Goal: Transaction & Acquisition: Register for event/course

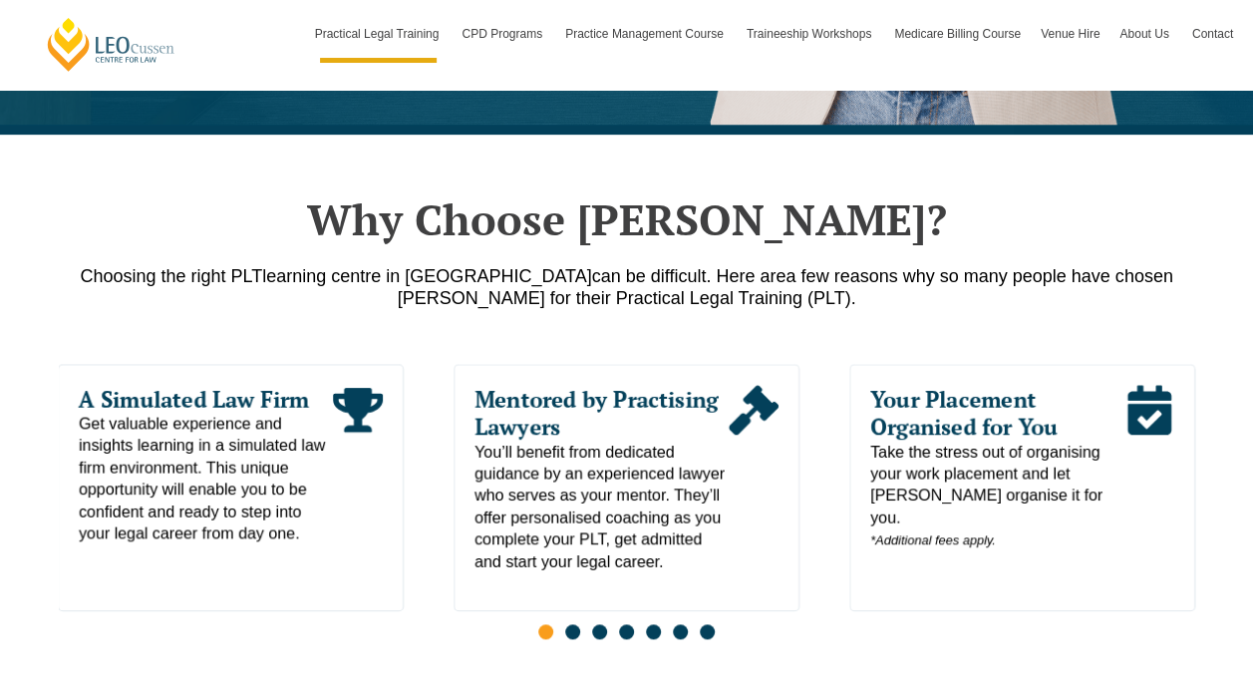
scroll to position [877, 0]
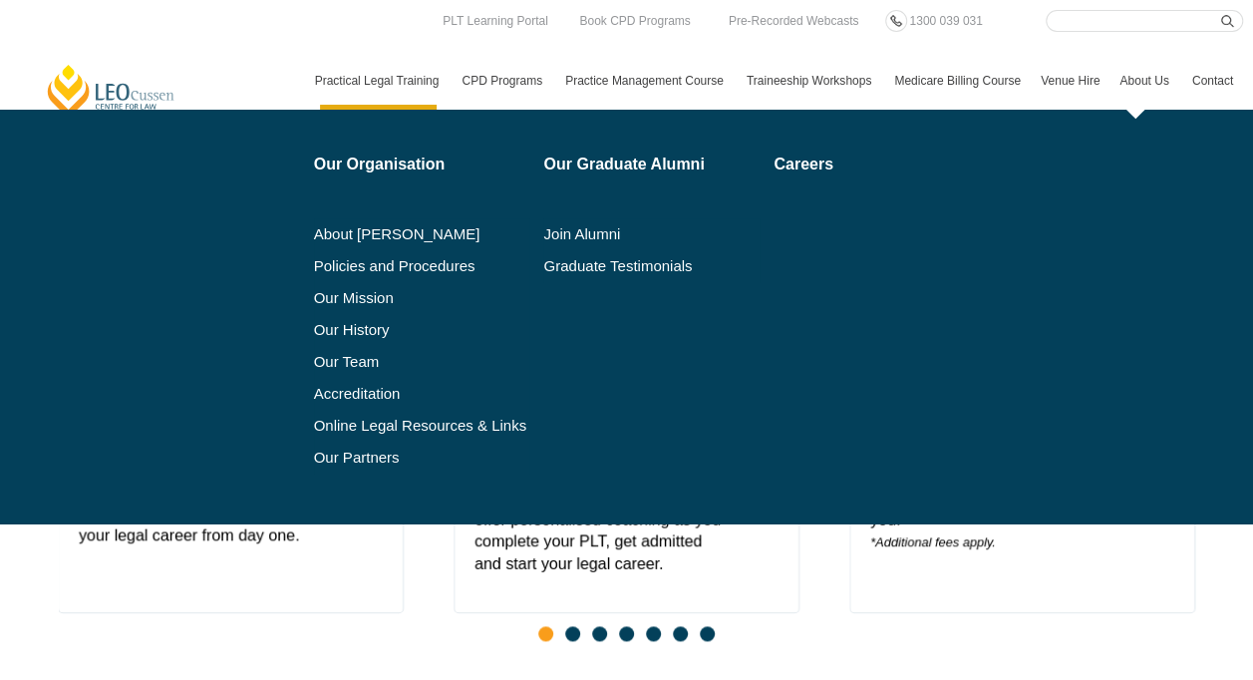
click at [1143, 82] on link "About Us" at bounding box center [1146, 81] width 72 height 58
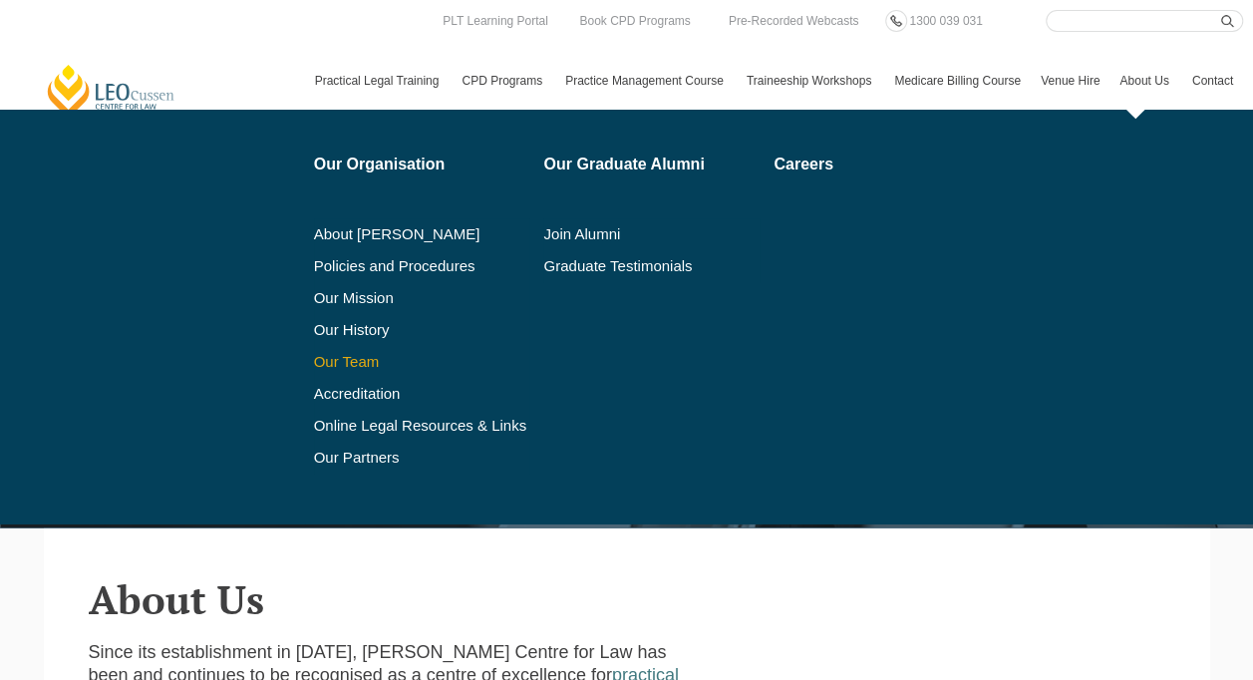
click at [364, 357] on link "Our Team" at bounding box center [422, 362] width 216 height 16
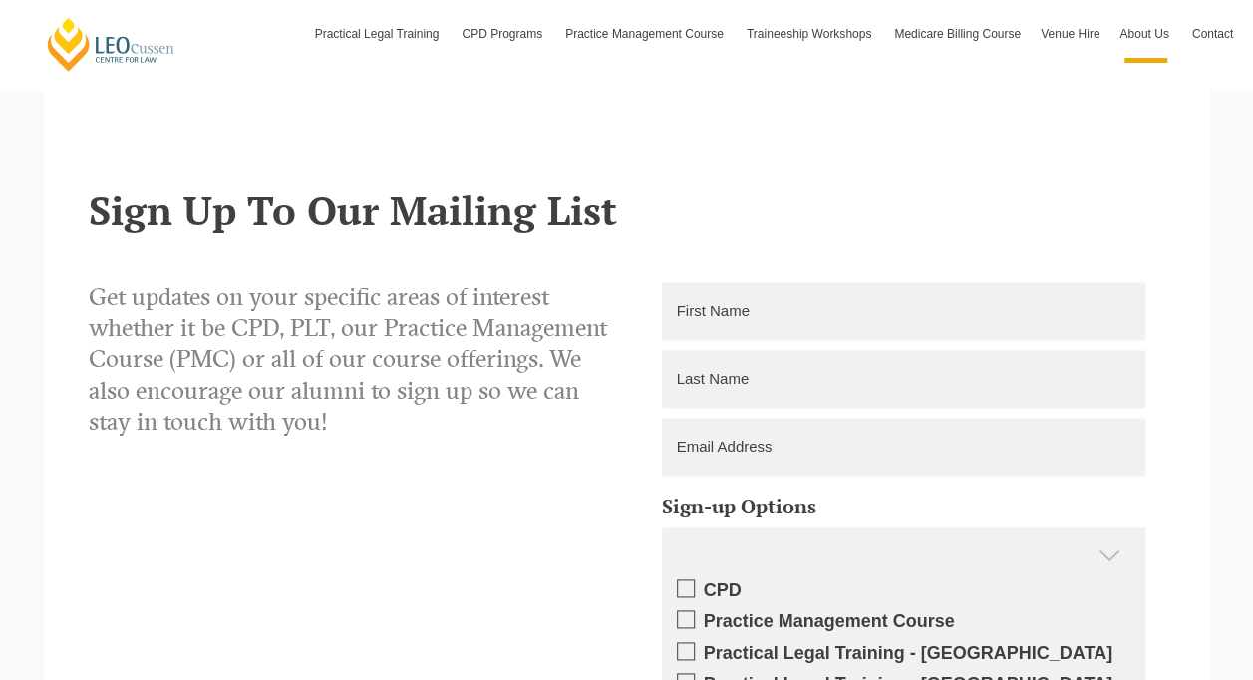
scroll to position [12364, 0]
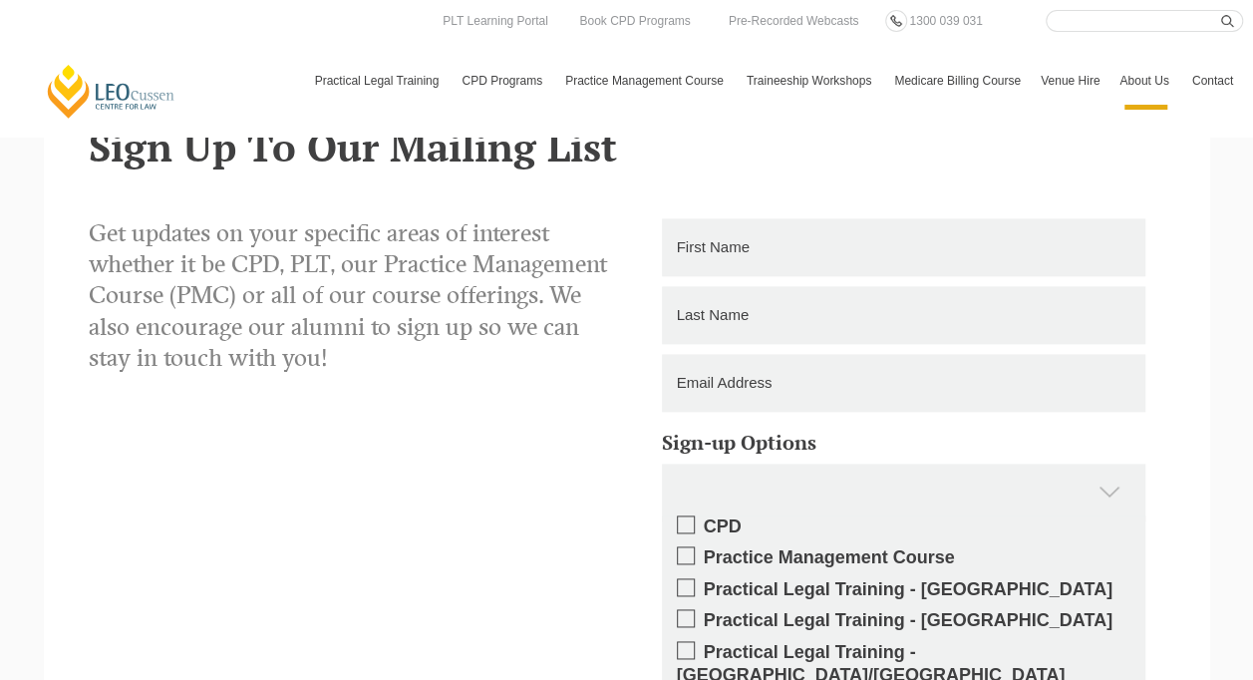
click at [931, 78] on link "Medicare Billing Course" at bounding box center [957, 81] width 147 height 58
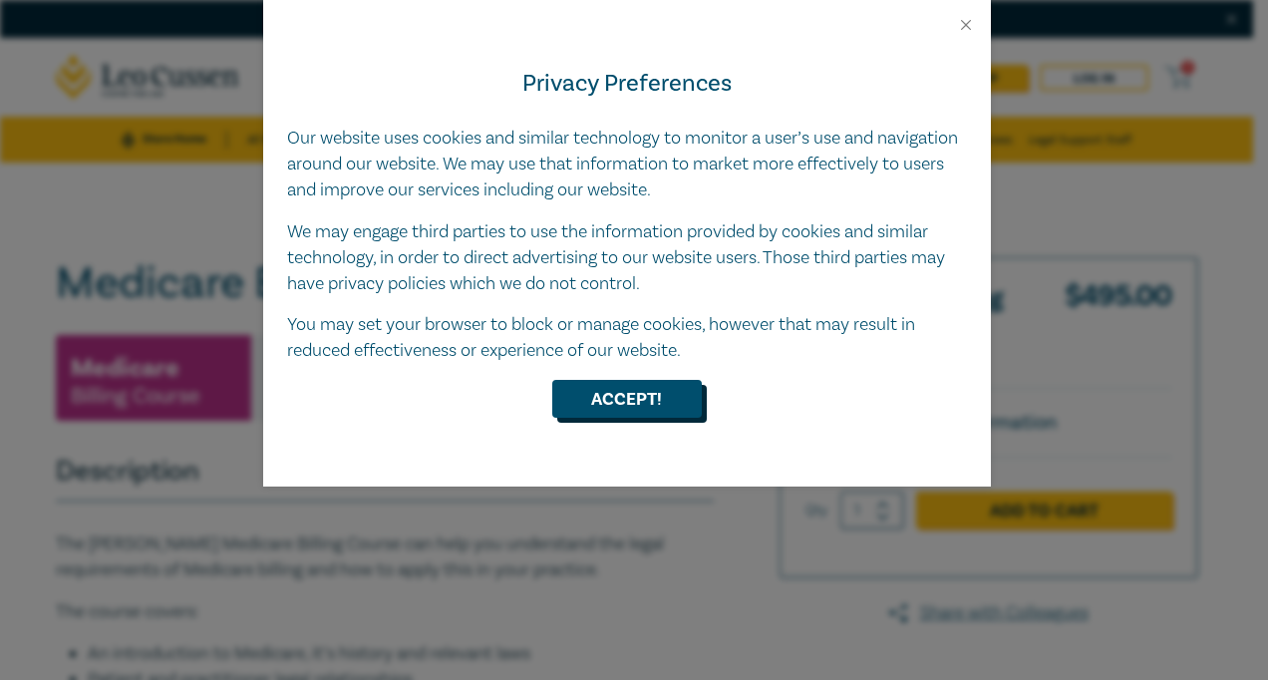
click at [592, 401] on button "Accept!" at bounding box center [627, 399] width 150 height 38
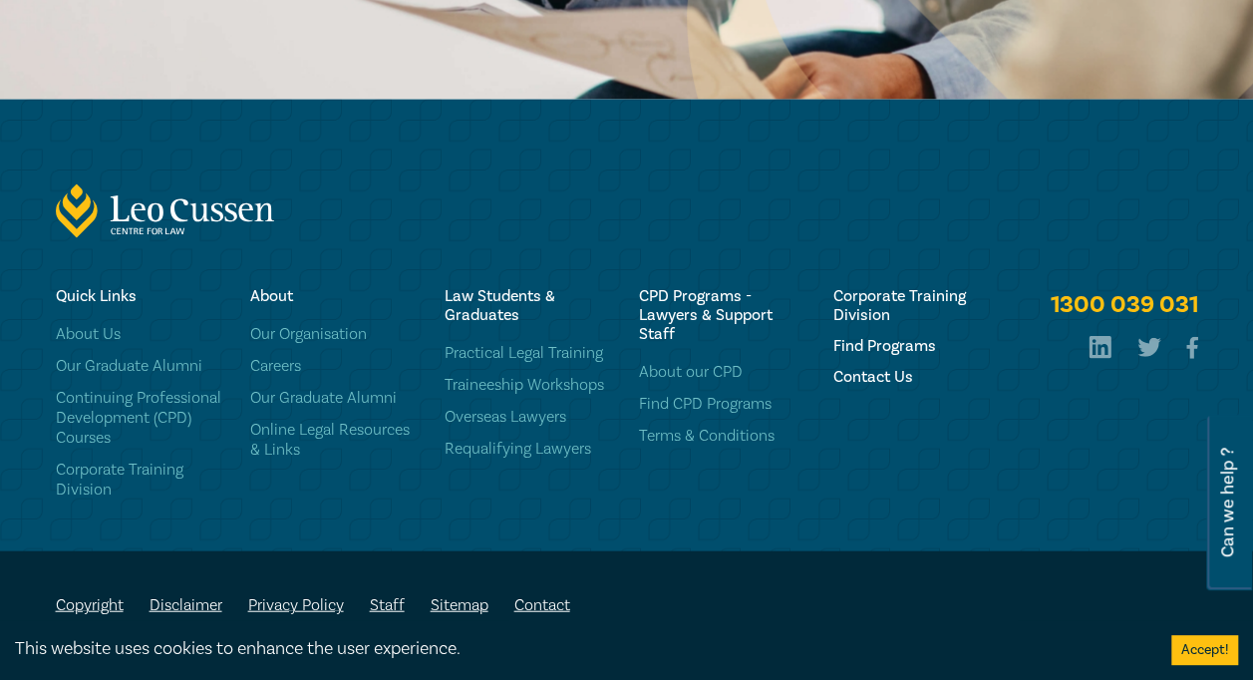
scroll to position [2058, 0]
